Goal: Transaction & Acquisition: Book appointment/travel/reservation

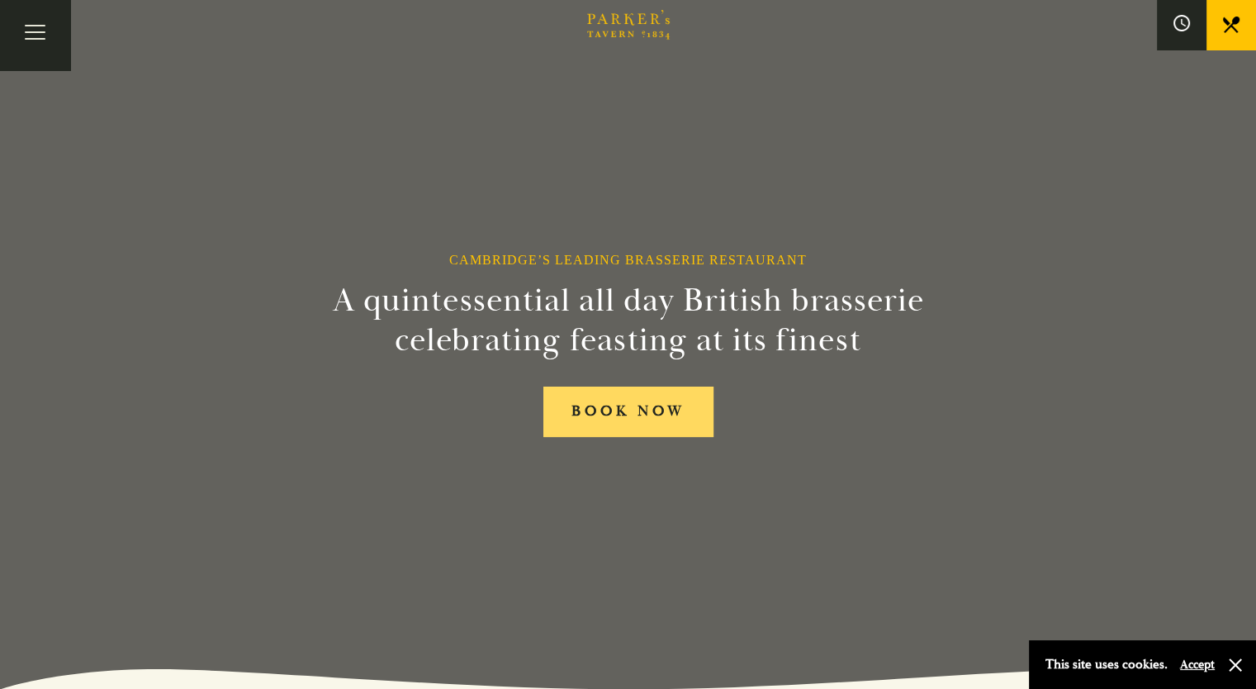
click at [605, 408] on link "BOOK NOW" at bounding box center [628, 411] width 170 height 50
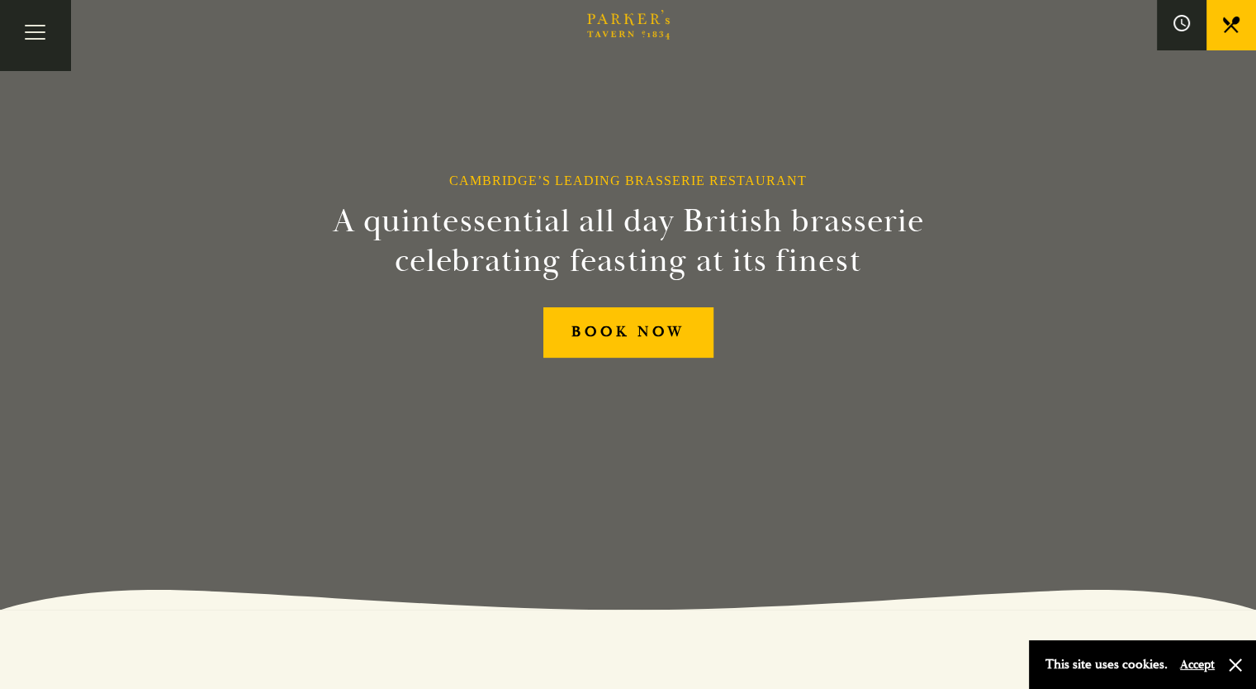
scroll to position [83, 0]
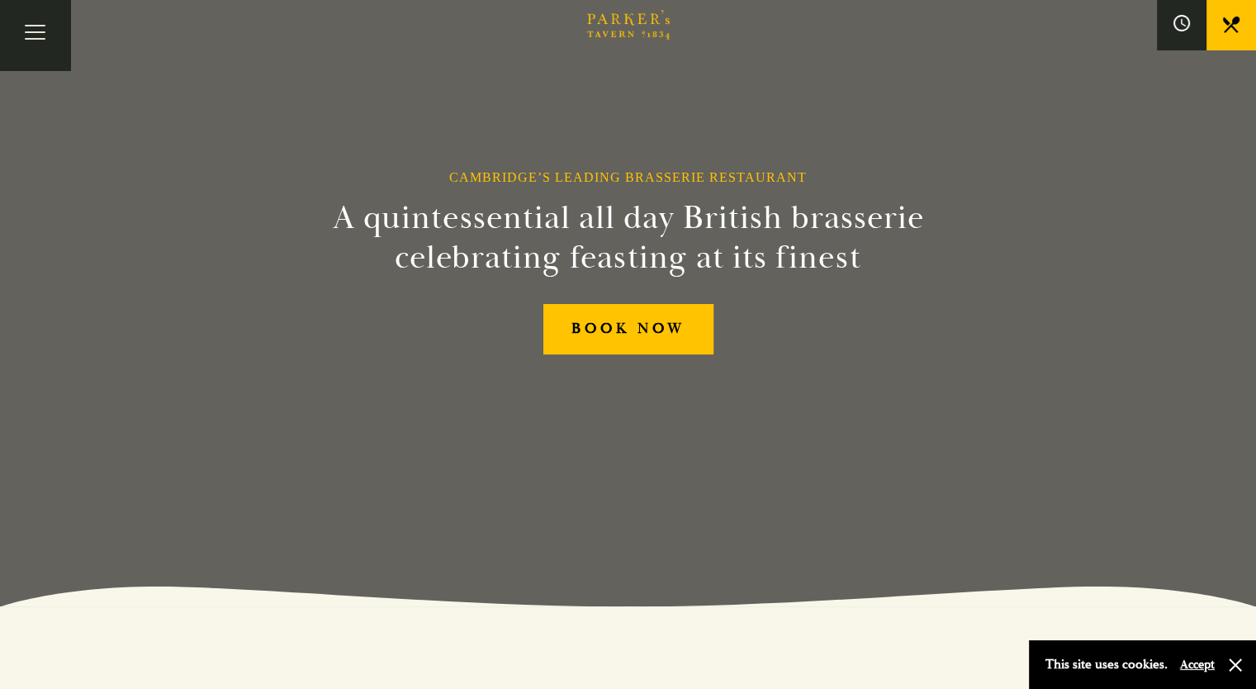
click at [447, 199] on div "Cambridge’s Leading Brasserie Restaurant A quintessential all day British brass…" at bounding box center [628, 261] width 991 height 689
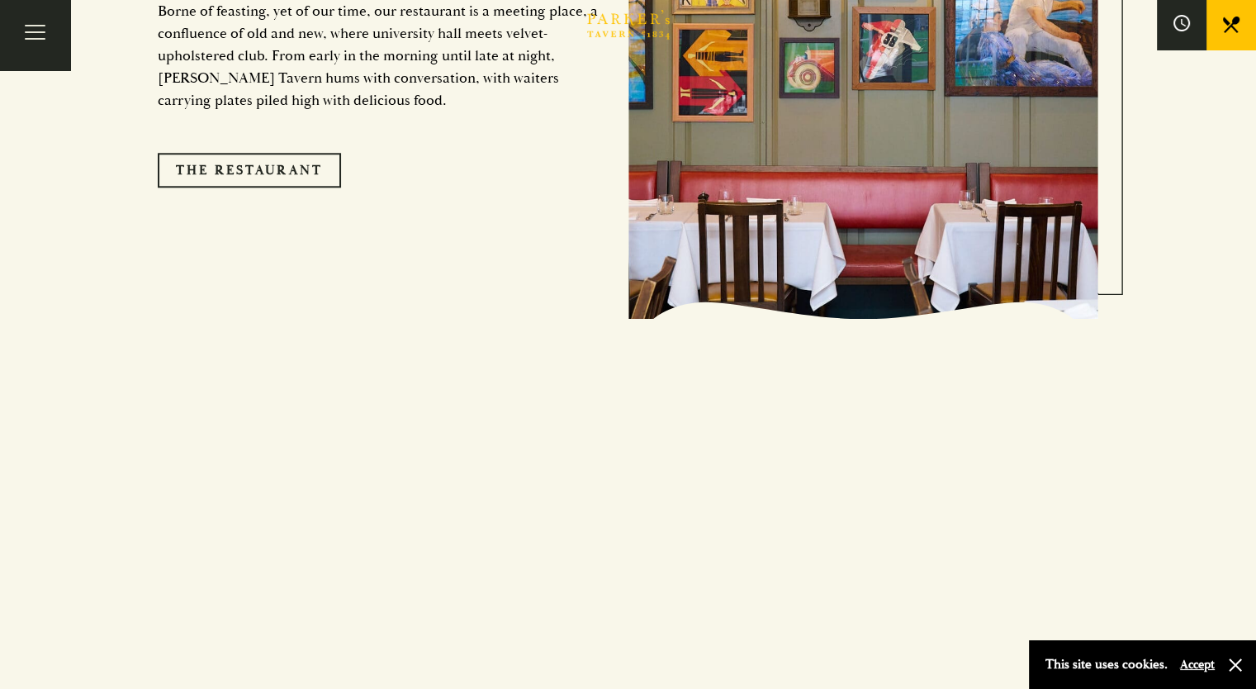
scroll to position [1657, 0]
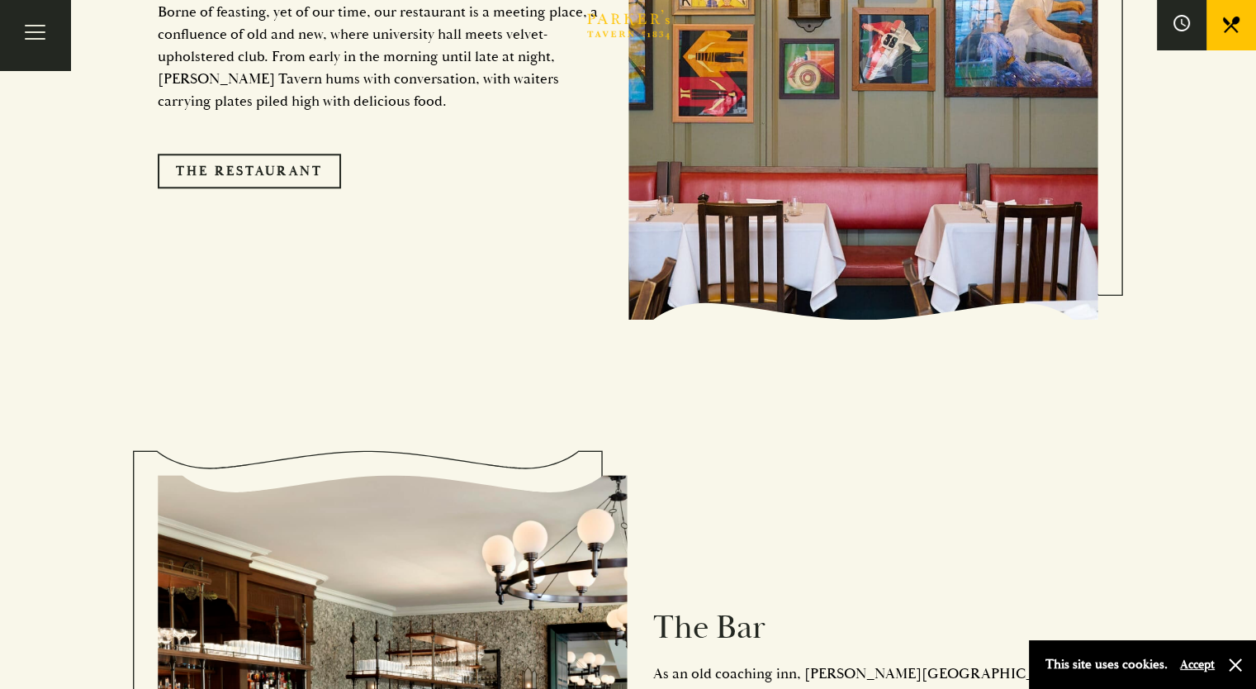
click at [298, 253] on div "The Restaurant Borne of feasting, yet of our time, our restaurant is a meeting …" at bounding box center [628, 62] width 941 height 518
click at [258, 154] on link "The Restaurant" at bounding box center [249, 171] width 183 height 35
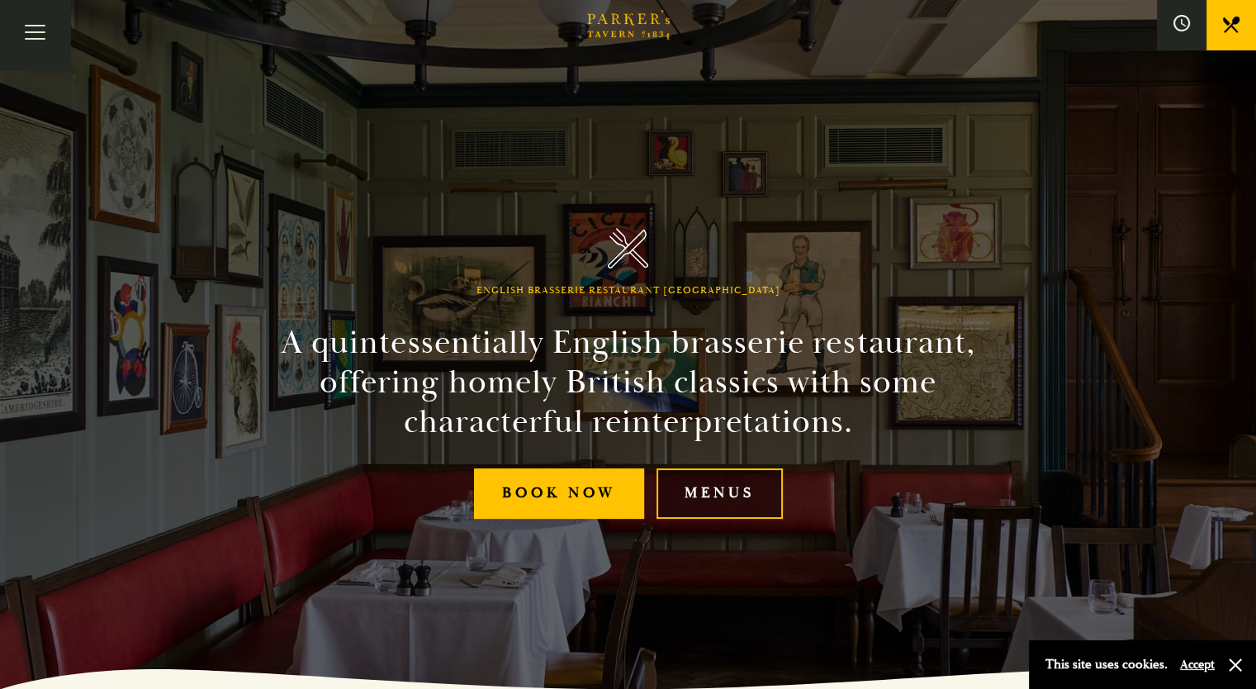
click at [693, 489] on link "Menus" at bounding box center [719, 493] width 126 height 50
click at [55, 44] on button "Toggle navigation" at bounding box center [35, 35] width 70 height 70
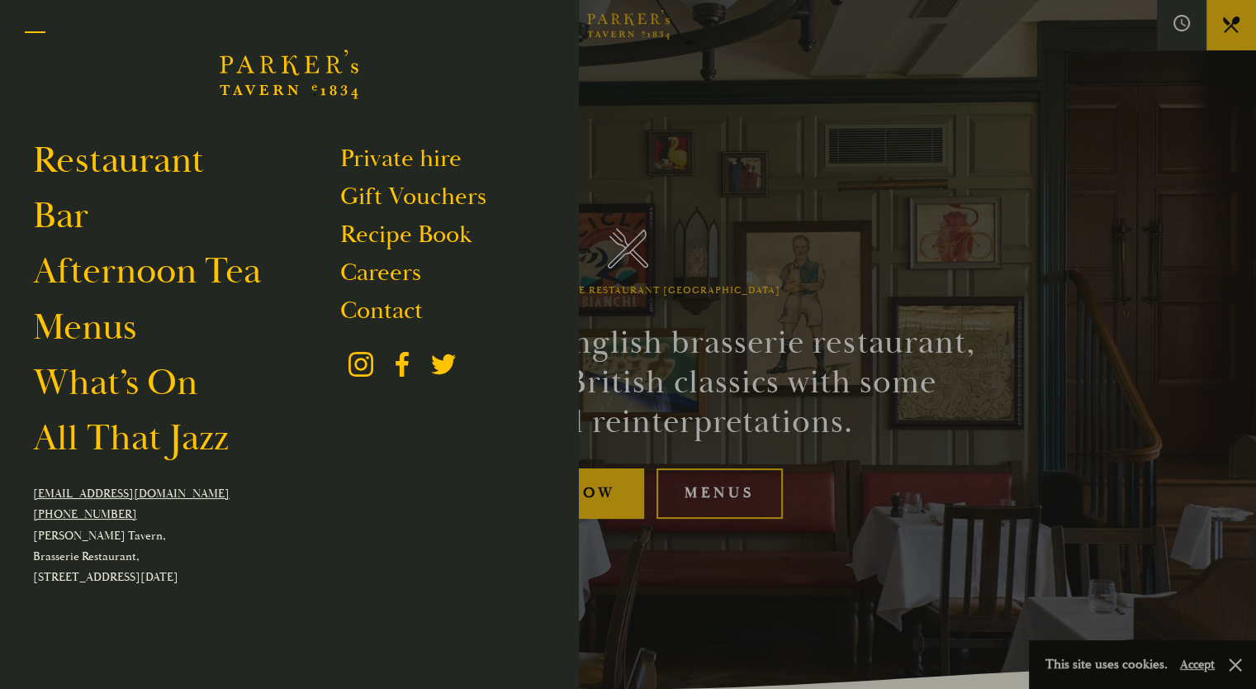
click at [42, 43] on button "Toggle navigation" at bounding box center [35, 35] width 70 height 70
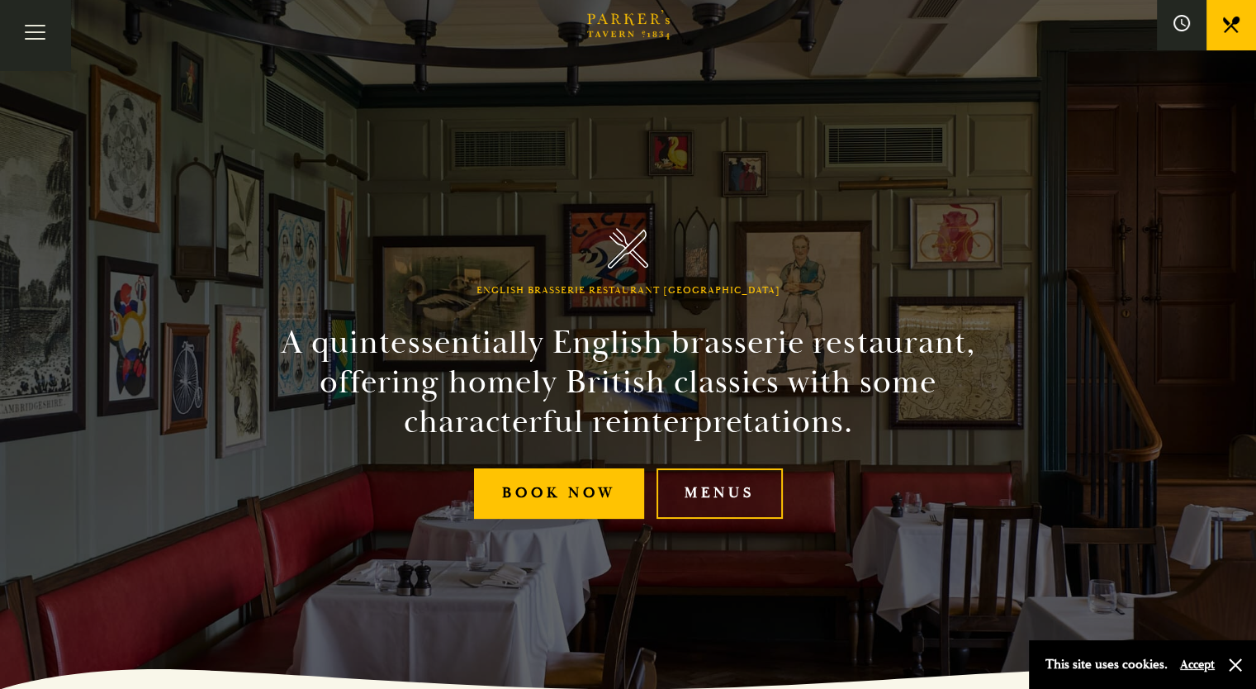
click at [0, 0] on link "All That Jazz" at bounding box center [0, 0] width 0 height 0
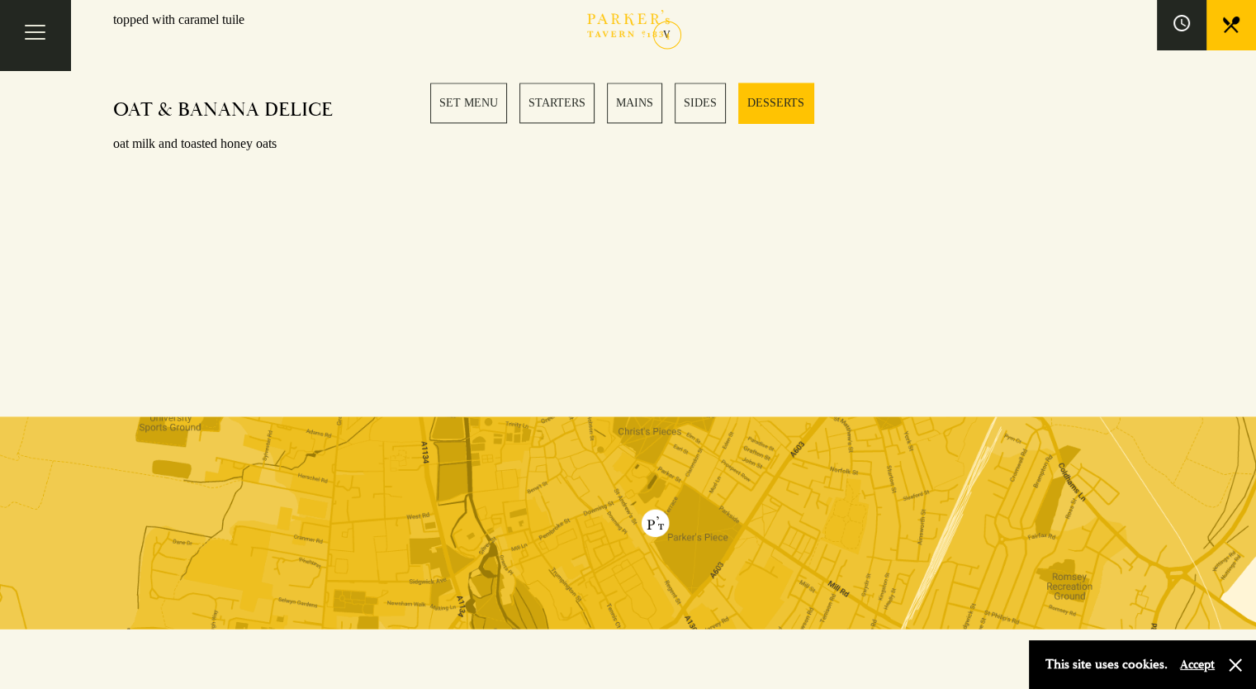
scroll to position [2374, 0]
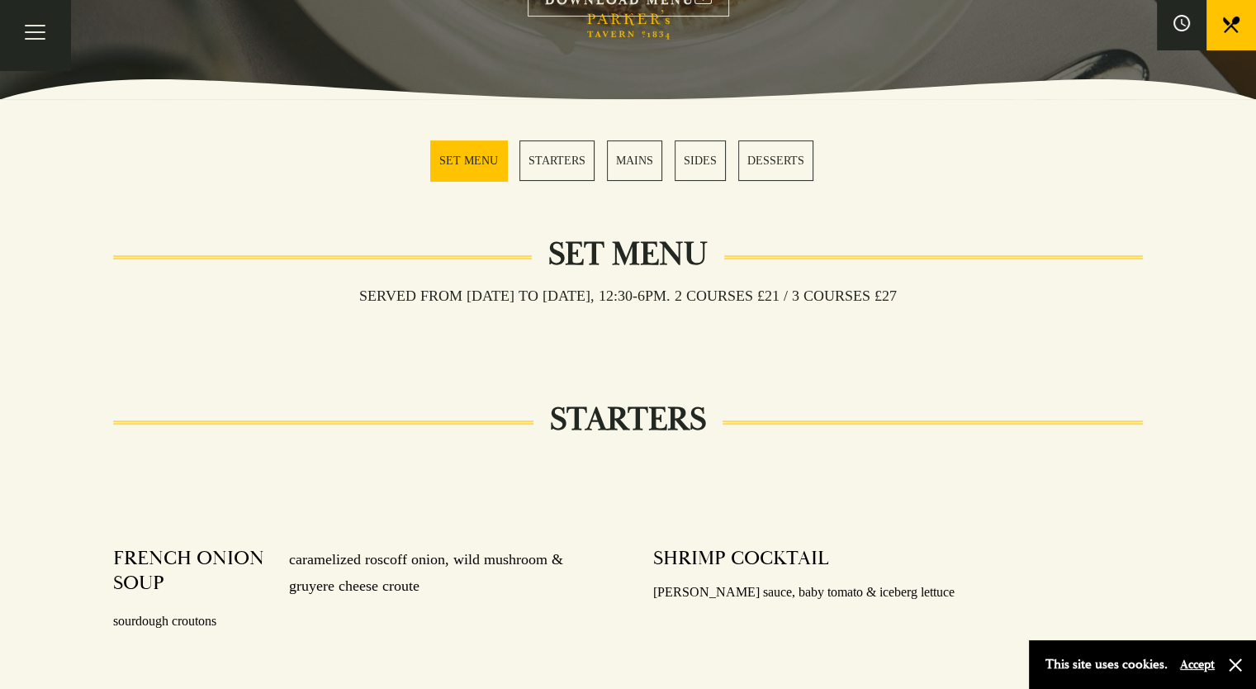
scroll to position [398, 0]
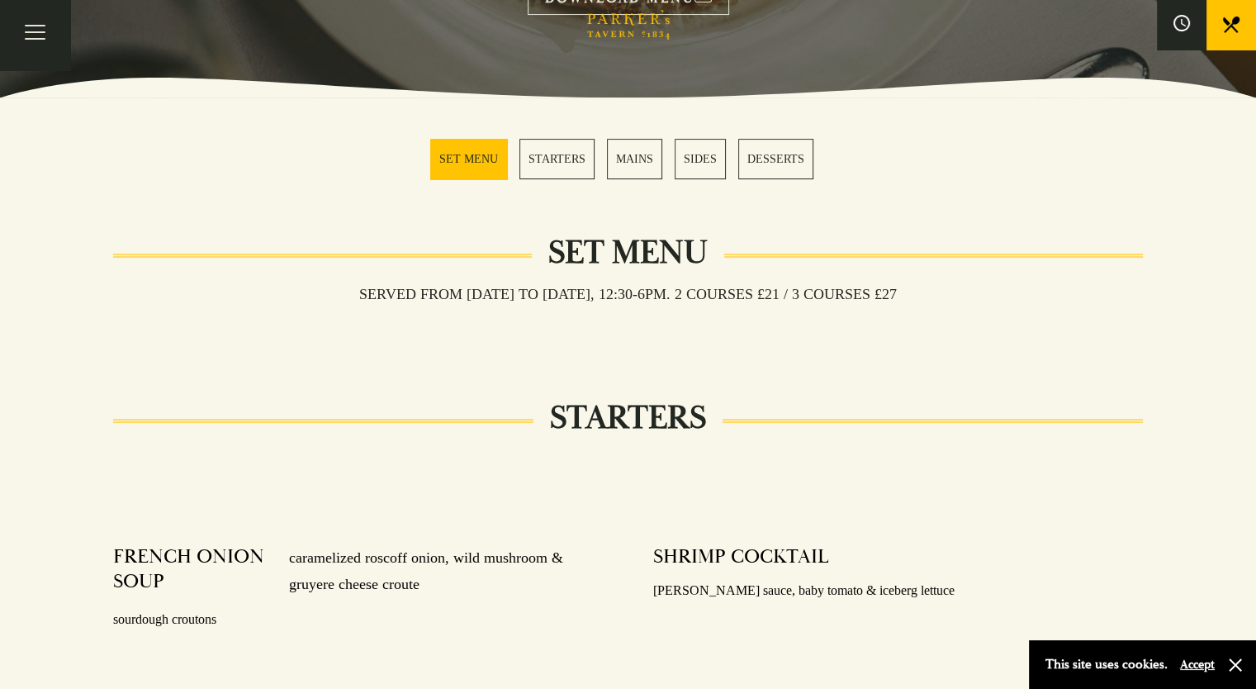
click at [634, 168] on link "MAINS" at bounding box center [634, 159] width 55 height 40
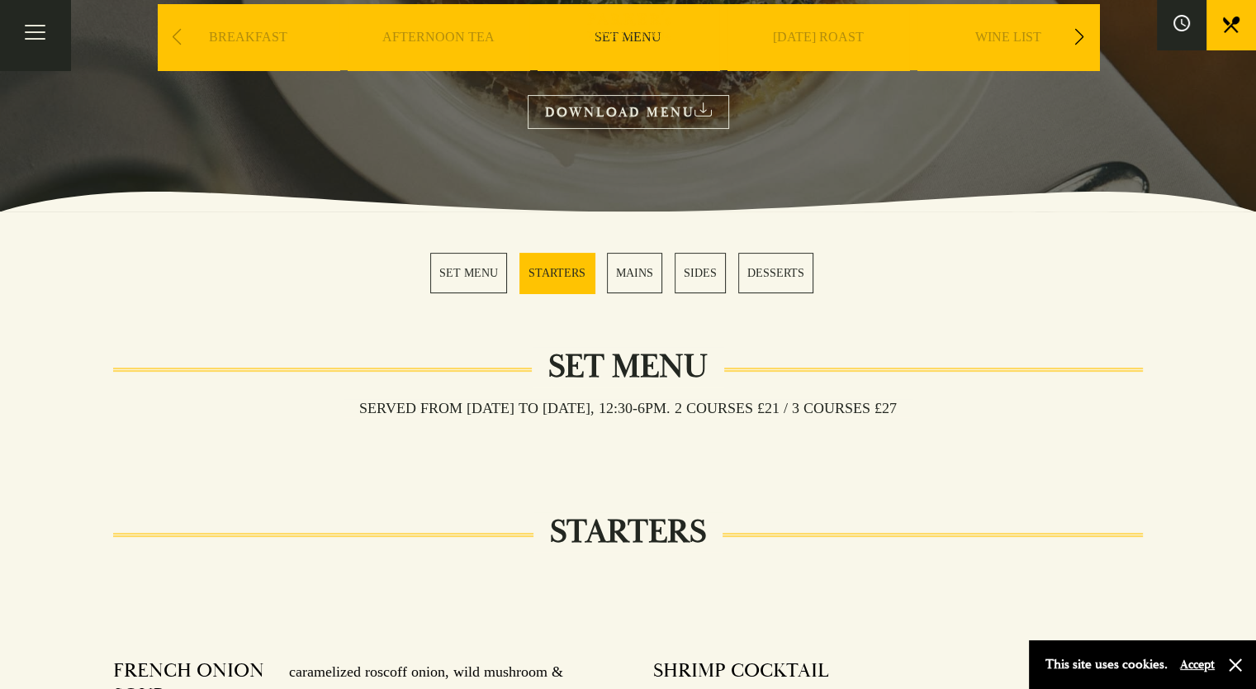
scroll to position [287, 0]
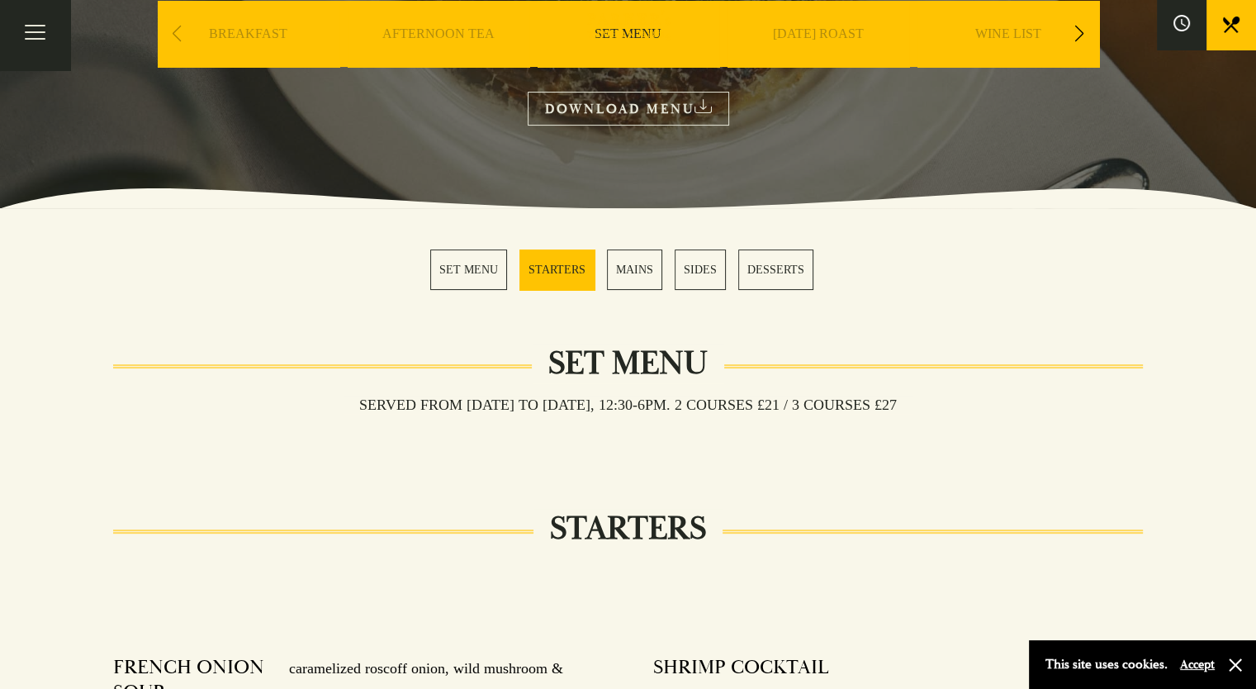
click at [627, 254] on link "MAINS" at bounding box center [634, 269] width 55 height 40
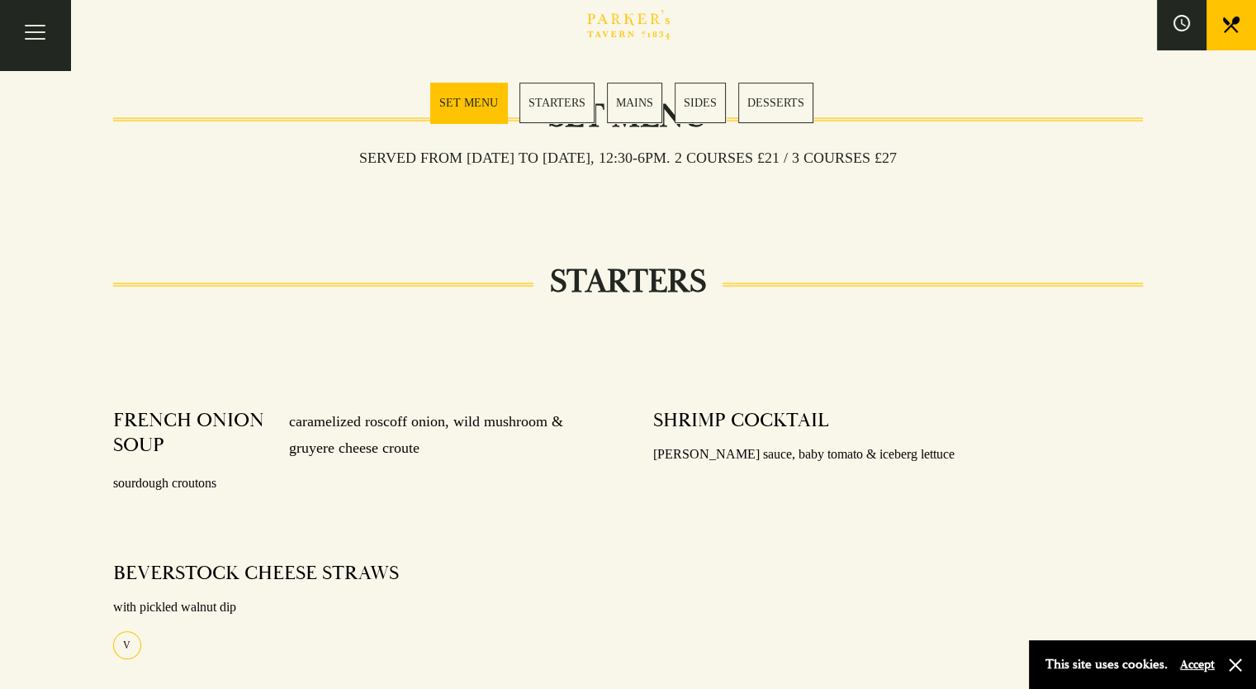
scroll to position [533, 0]
click at [624, 102] on link "MAINS" at bounding box center [634, 103] width 55 height 40
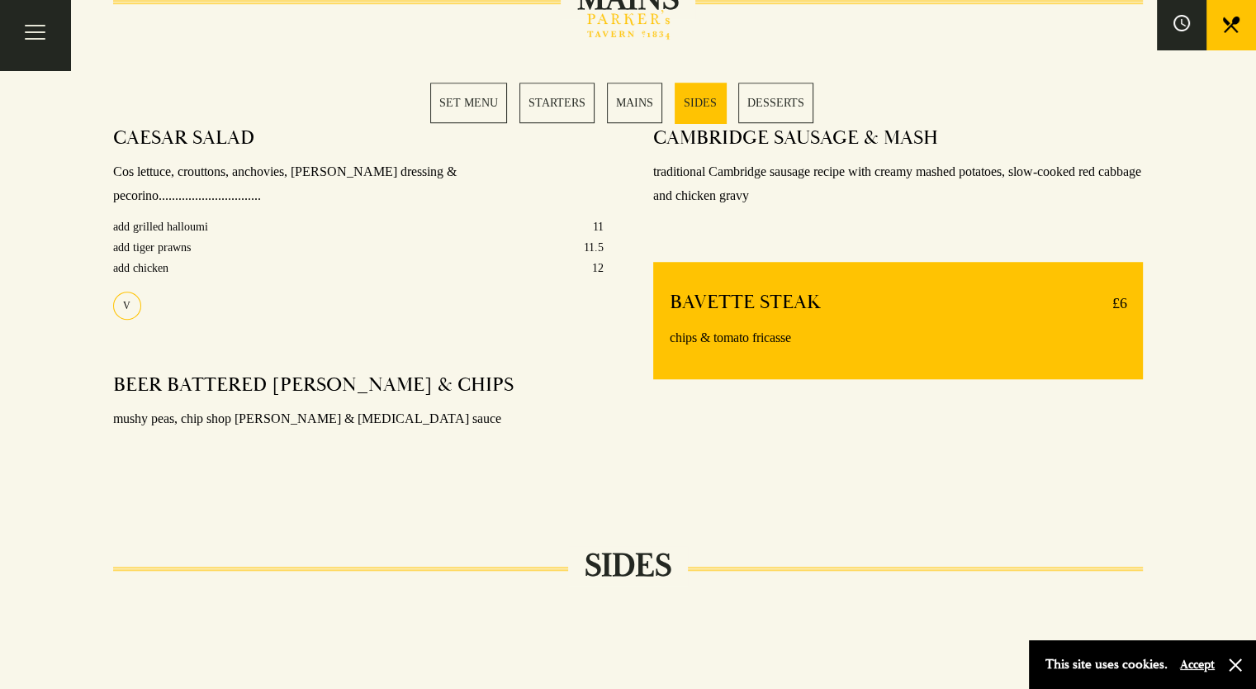
click at [505, 100] on link "SET MENU" at bounding box center [468, 103] width 77 height 40
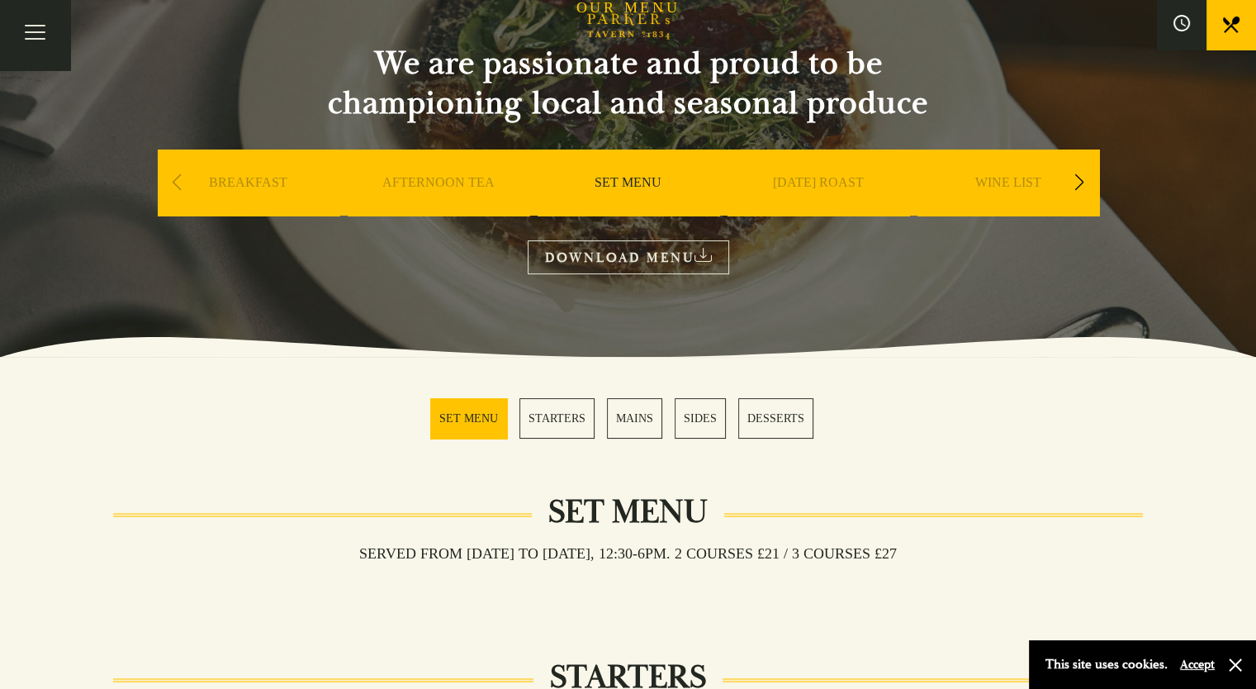
scroll to position [140, 0]
